Goal: Complete application form

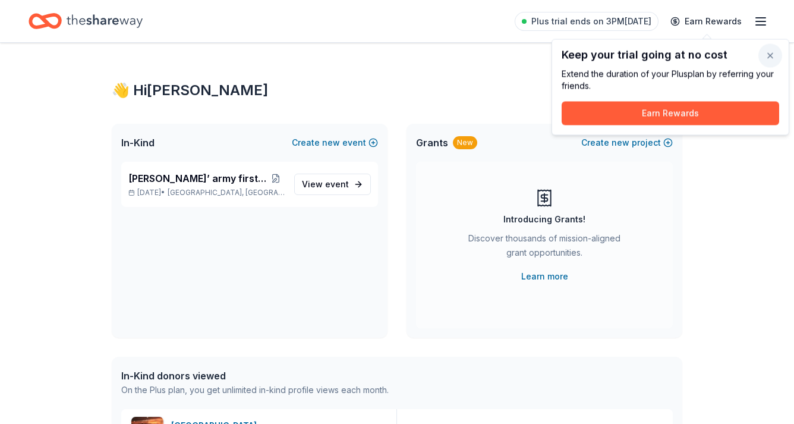
click at [770, 59] on button "button" at bounding box center [771, 56] width 24 height 24
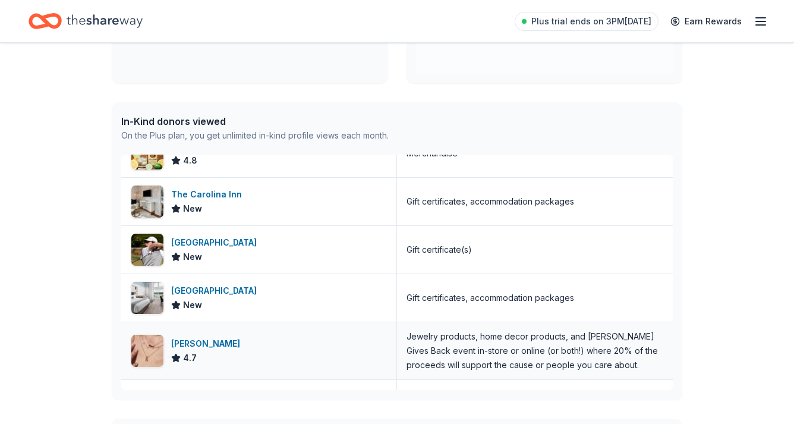
scroll to position [266, 0]
click at [206, 340] on div "Kendra Scott" at bounding box center [208, 343] width 74 height 14
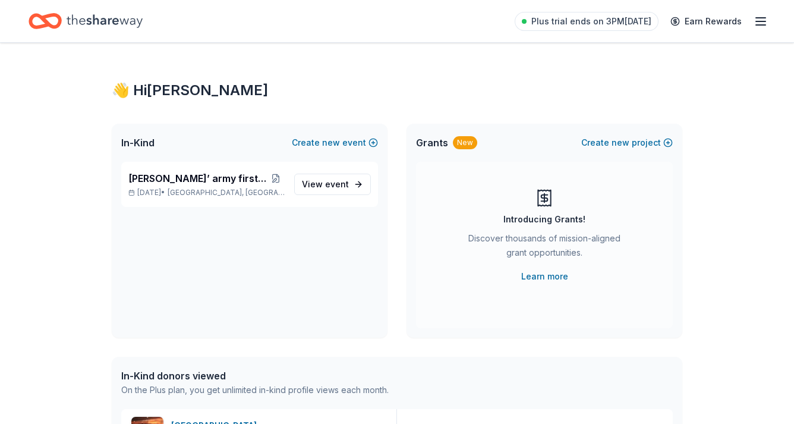
scroll to position [0, 0]
click at [316, 183] on span "View event" at bounding box center [325, 184] width 47 height 14
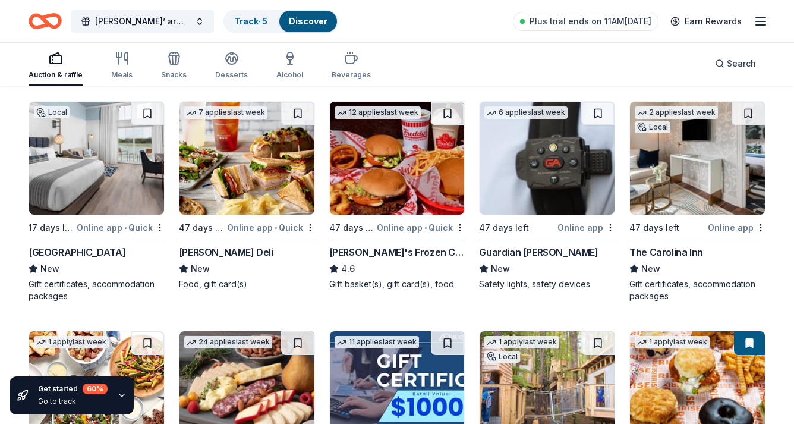
scroll to position [1033, 0]
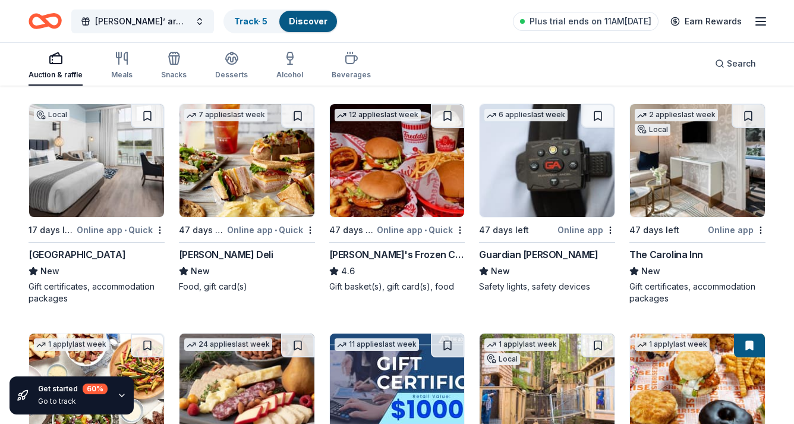
click at [690, 166] on img at bounding box center [697, 160] width 135 height 113
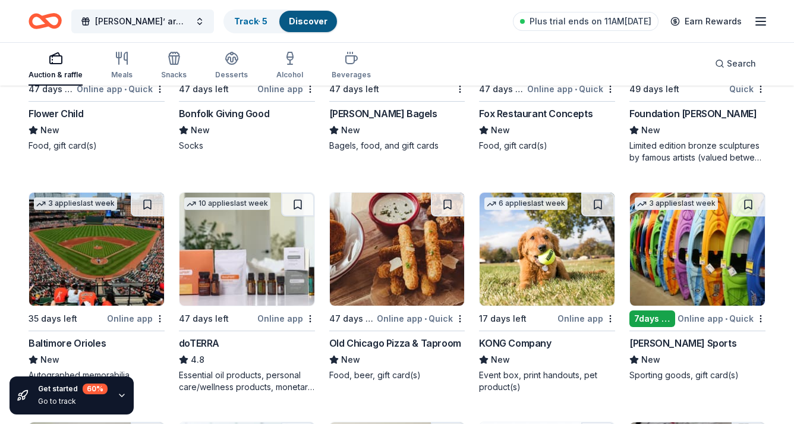
scroll to position [2779, 0]
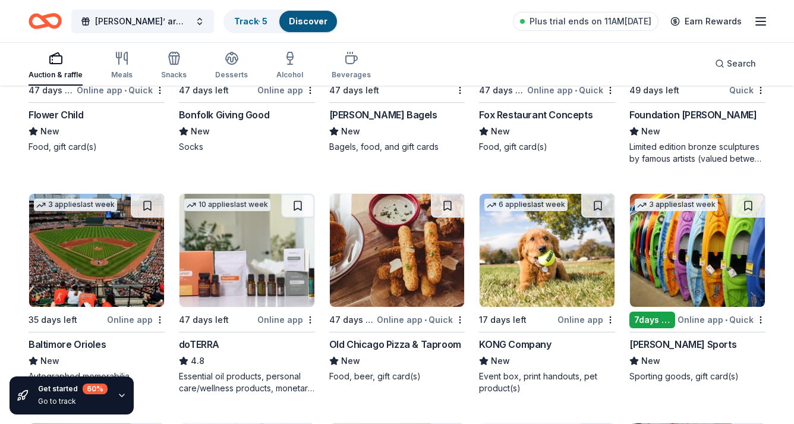
click at [721, 273] on img at bounding box center [697, 250] width 135 height 113
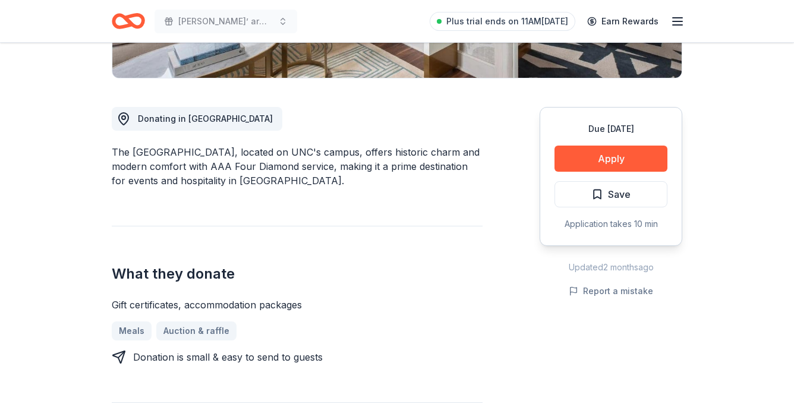
scroll to position [285, 0]
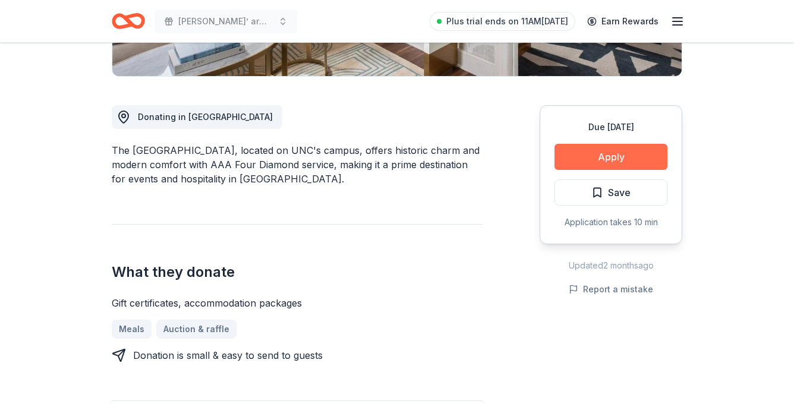
click at [620, 162] on button "Apply" at bounding box center [611, 157] width 113 height 26
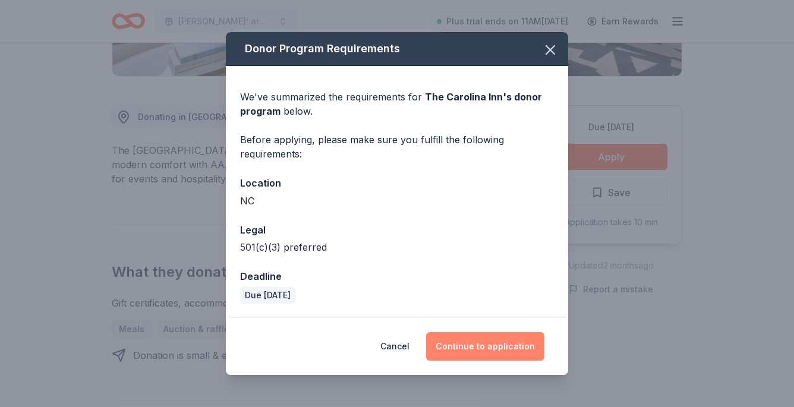
click at [460, 351] on button "Continue to application" at bounding box center [485, 346] width 118 height 29
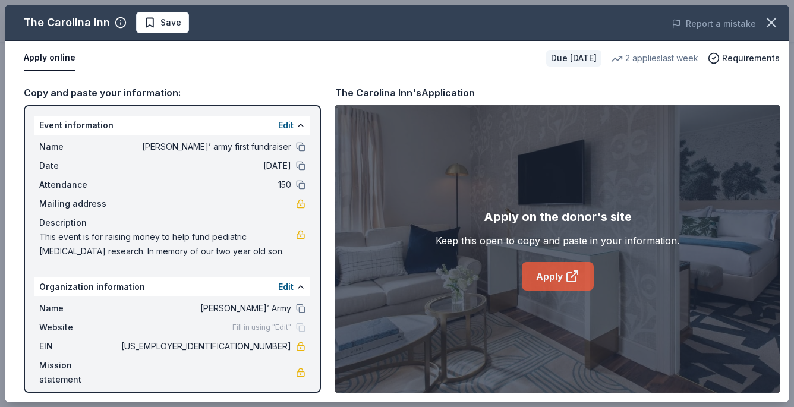
click at [542, 282] on link "Apply" at bounding box center [558, 276] width 72 height 29
